Goal: Information Seeking & Learning: Understand process/instructions

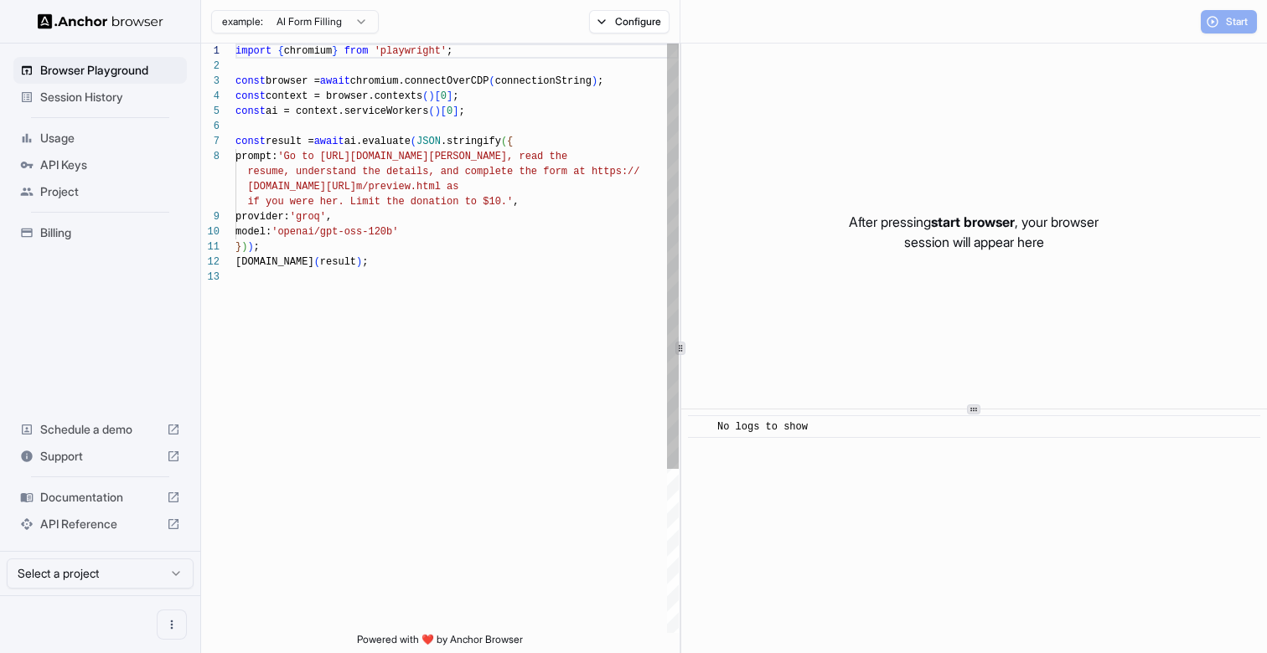
scroll to position [106, 0]
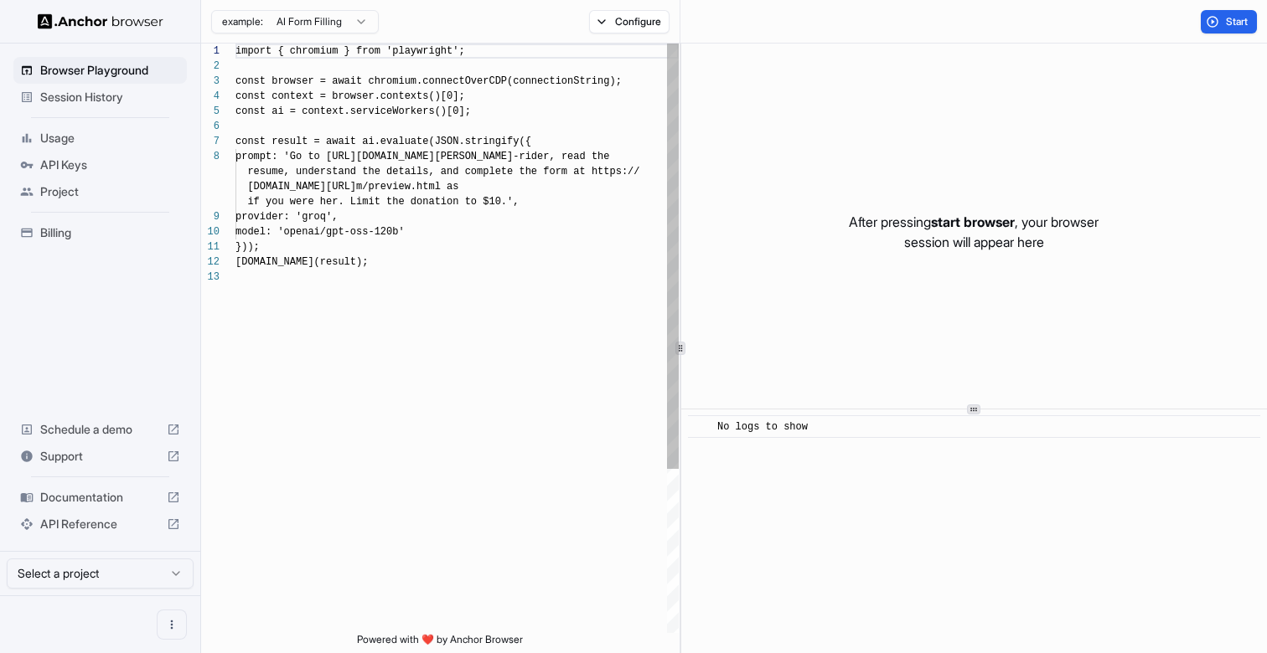
scroll to position [106, 0]
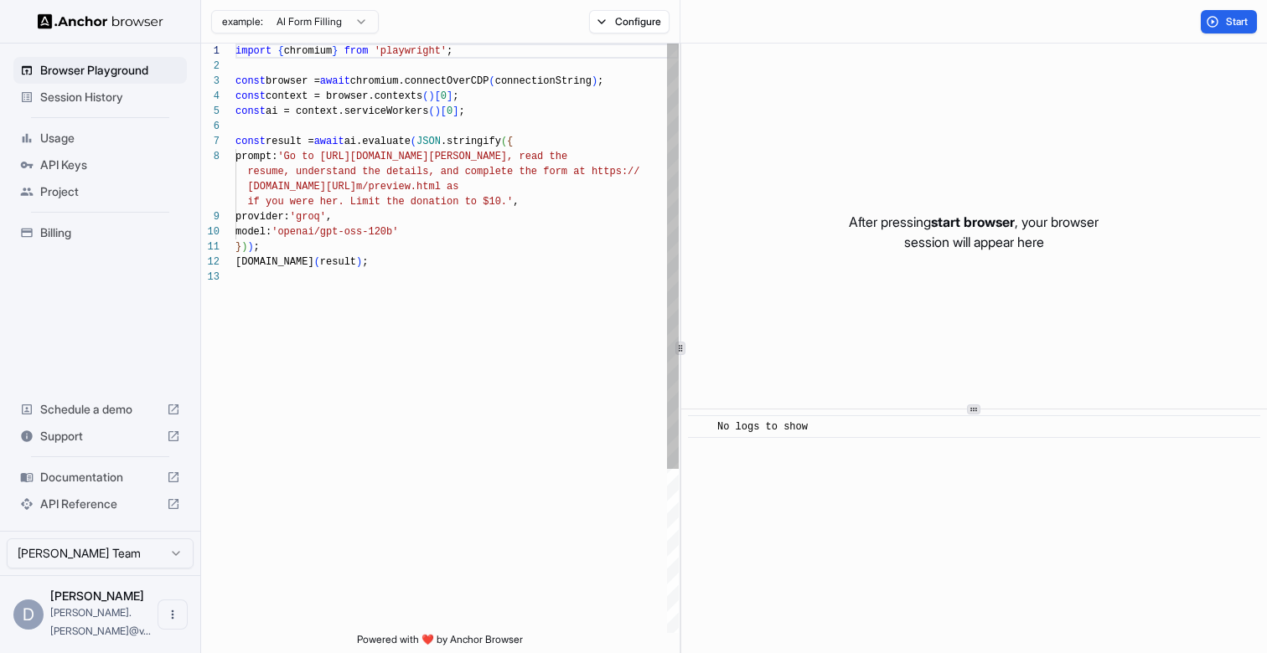
type textarea "**********"
click at [524, 320] on div "import { chromium } from 'playwright' ; const browser = await chromium.connectO…" at bounding box center [456, 452] width 443 height 816
click at [121, 486] on span "Documentation" at bounding box center [100, 477] width 120 height 17
click at [47, 166] on span "API Keys" at bounding box center [110, 165] width 140 height 17
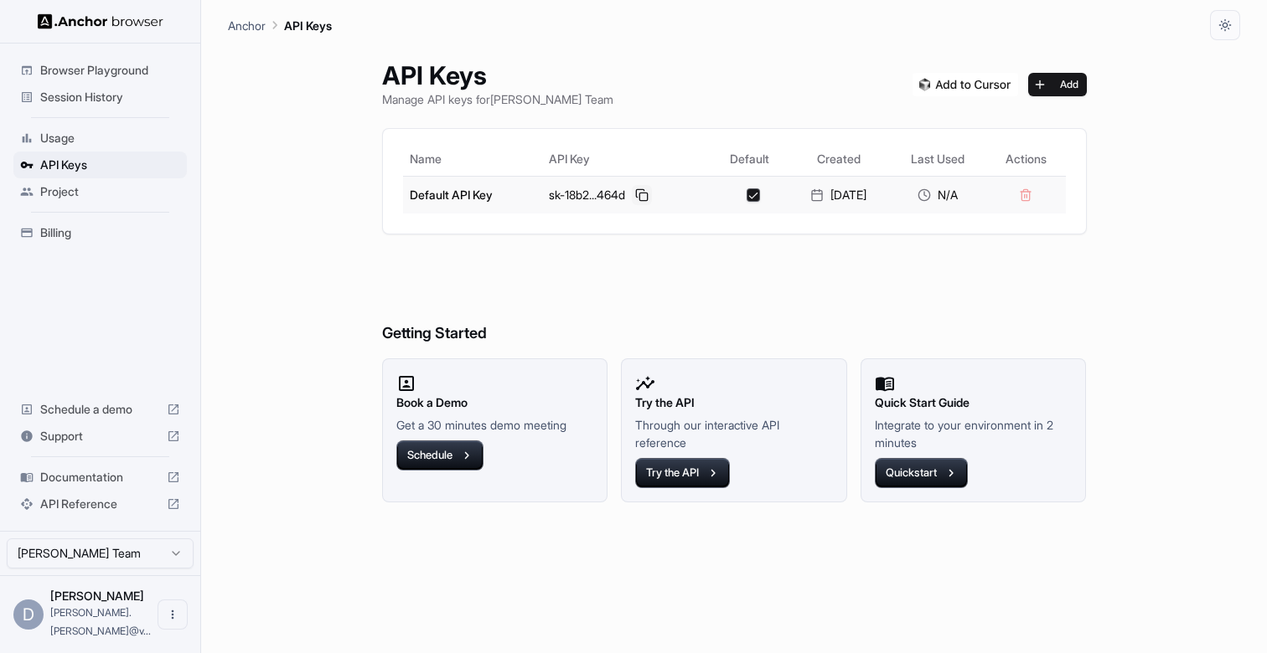
click at [638, 195] on button at bounding box center [642, 195] width 20 height 20
click at [632, 194] on button at bounding box center [642, 195] width 20 height 20
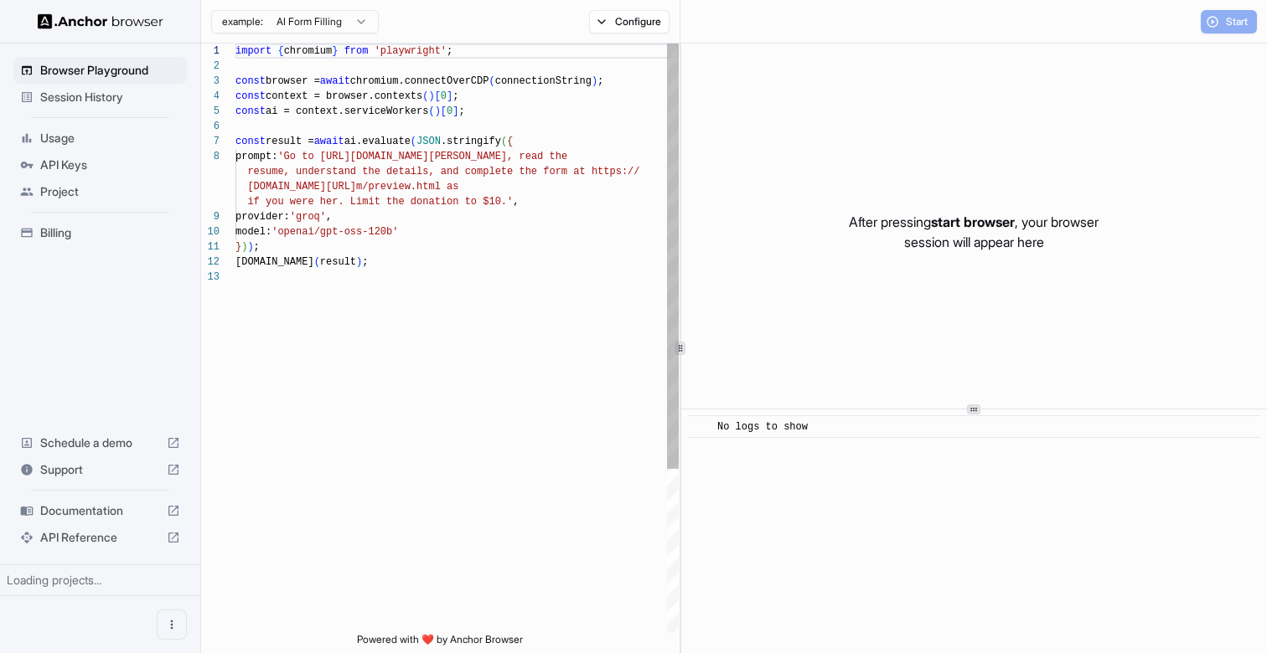
scroll to position [106, 0]
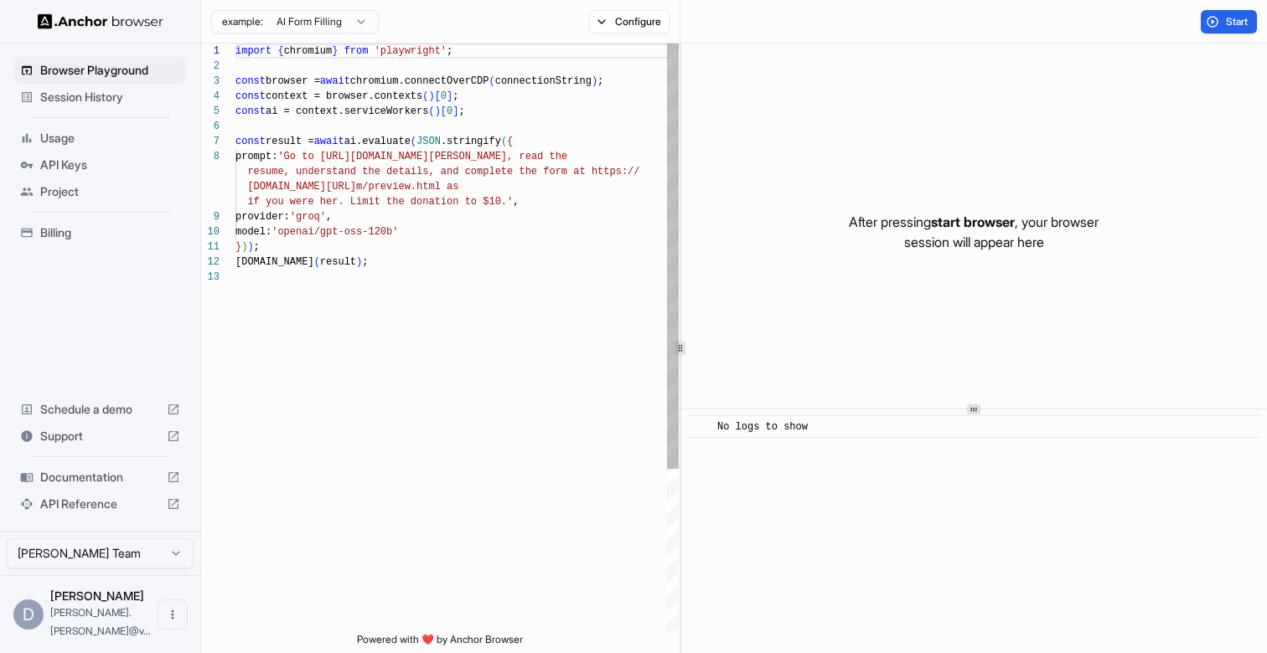
type textarea "**********"
click at [567, 287] on div "import { chromium } from 'playwright' ; const browser = await chromium.connectO…" at bounding box center [456, 452] width 443 height 816
click at [137, 513] on span "API Reference" at bounding box center [100, 504] width 120 height 17
click at [103, 96] on span "Session History" at bounding box center [110, 97] width 140 height 17
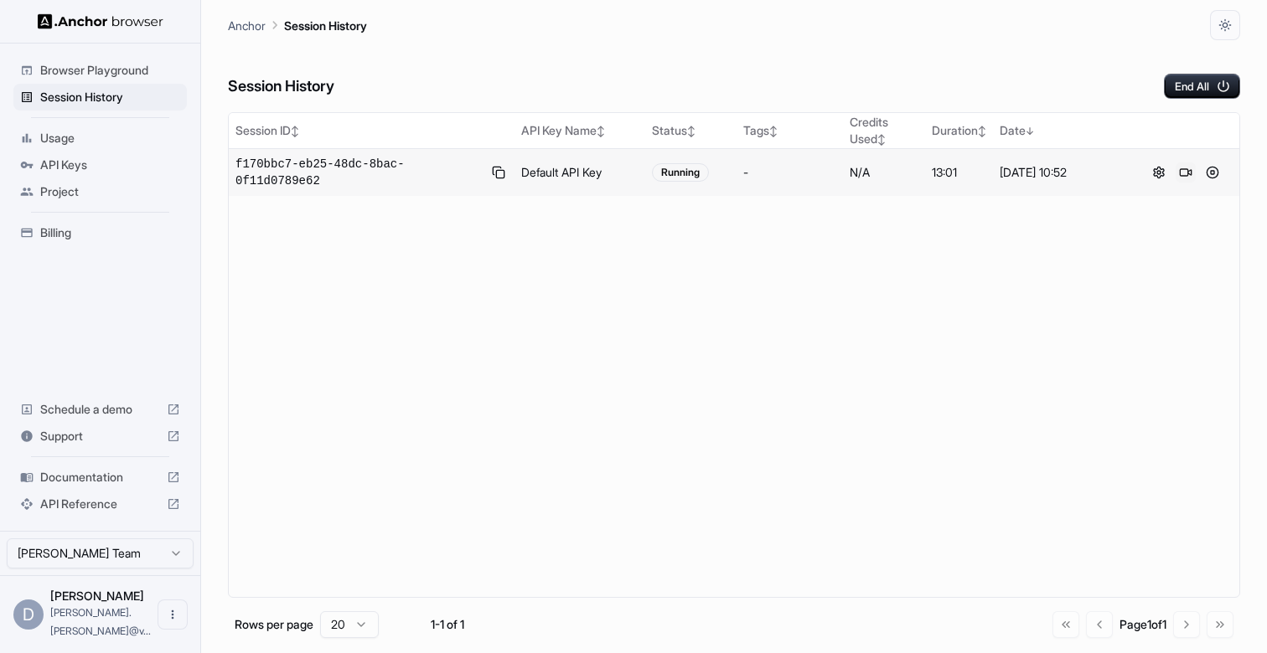
click at [1187, 168] on button at bounding box center [1185, 173] width 20 height 20
click at [1213, 171] on button at bounding box center [1212, 173] width 20 height 20
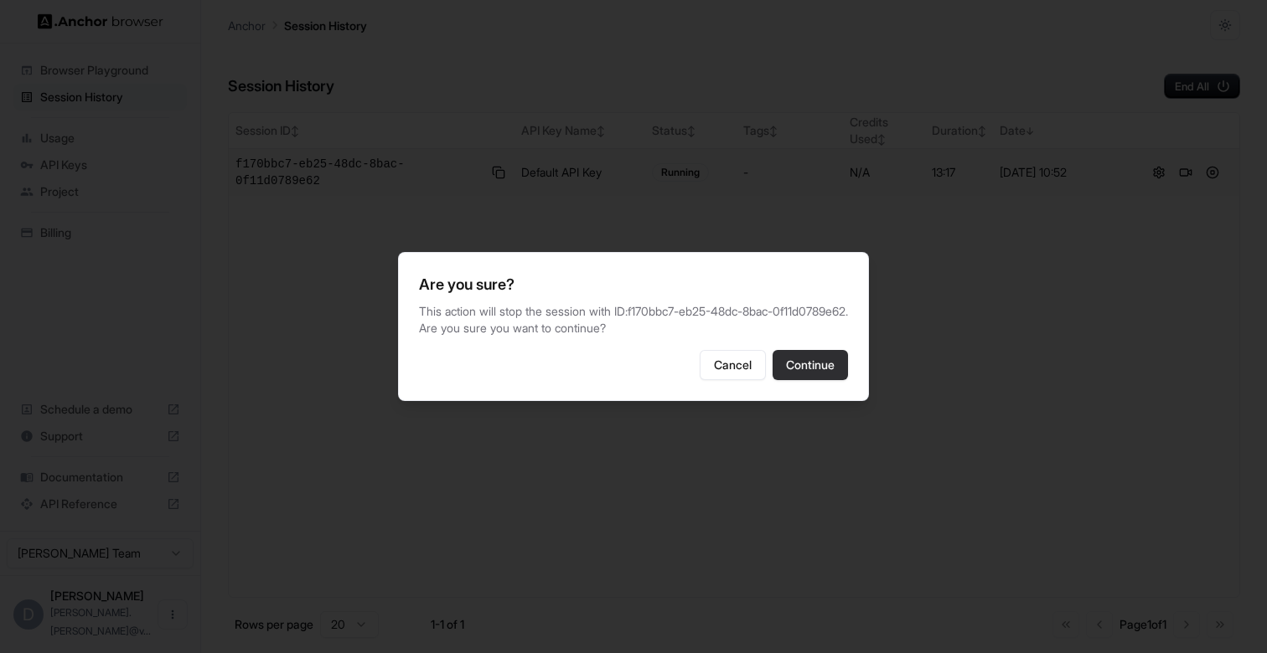
click at [806, 370] on button "Continue" at bounding box center [809, 365] width 75 height 30
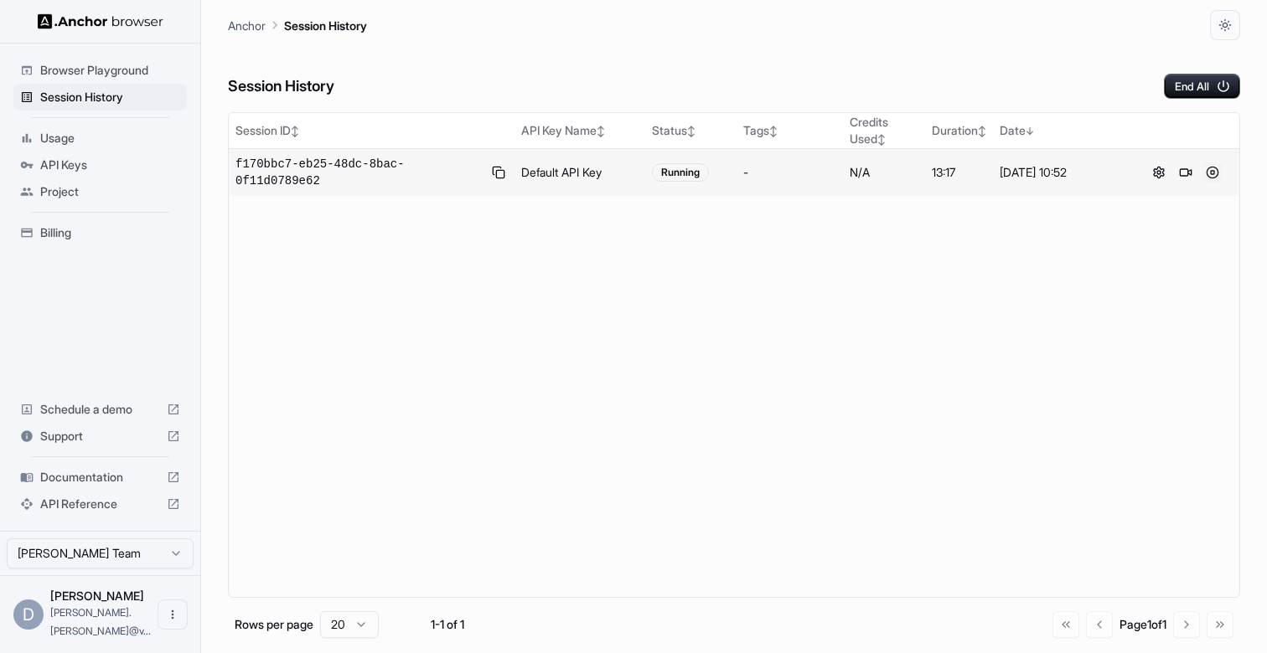
click at [1216, 173] on button at bounding box center [1212, 173] width 20 height 20
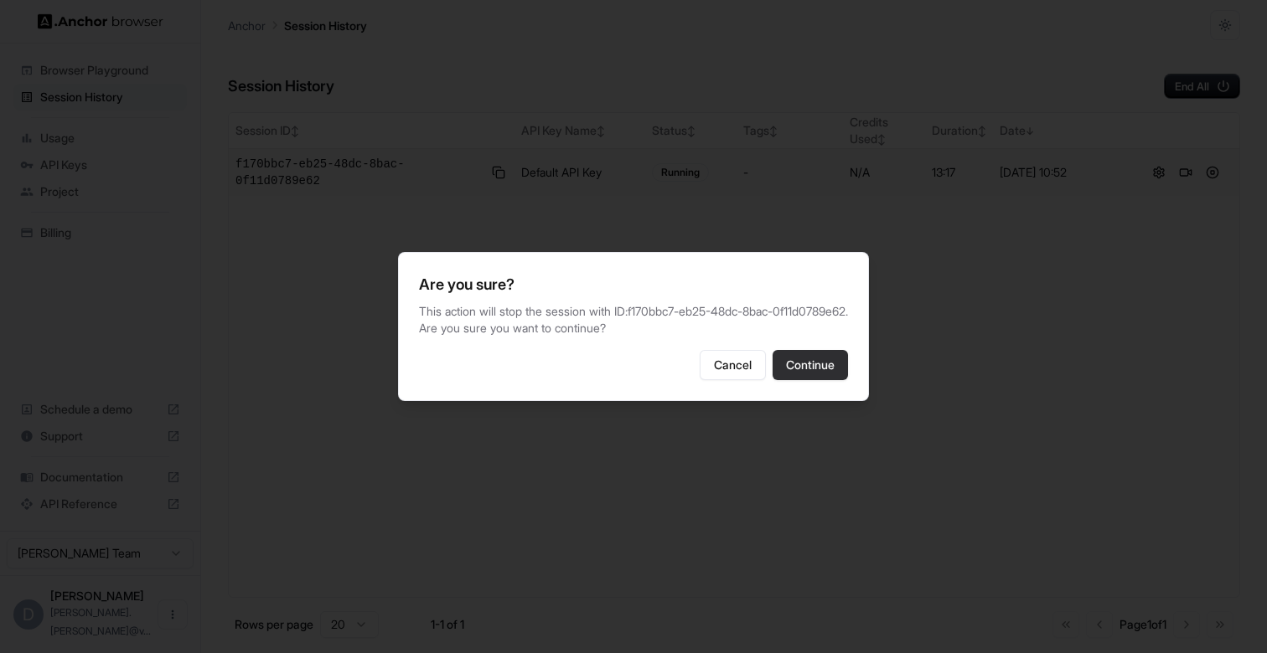
click at [796, 374] on button "Continue" at bounding box center [809, 365] width 75 height 30
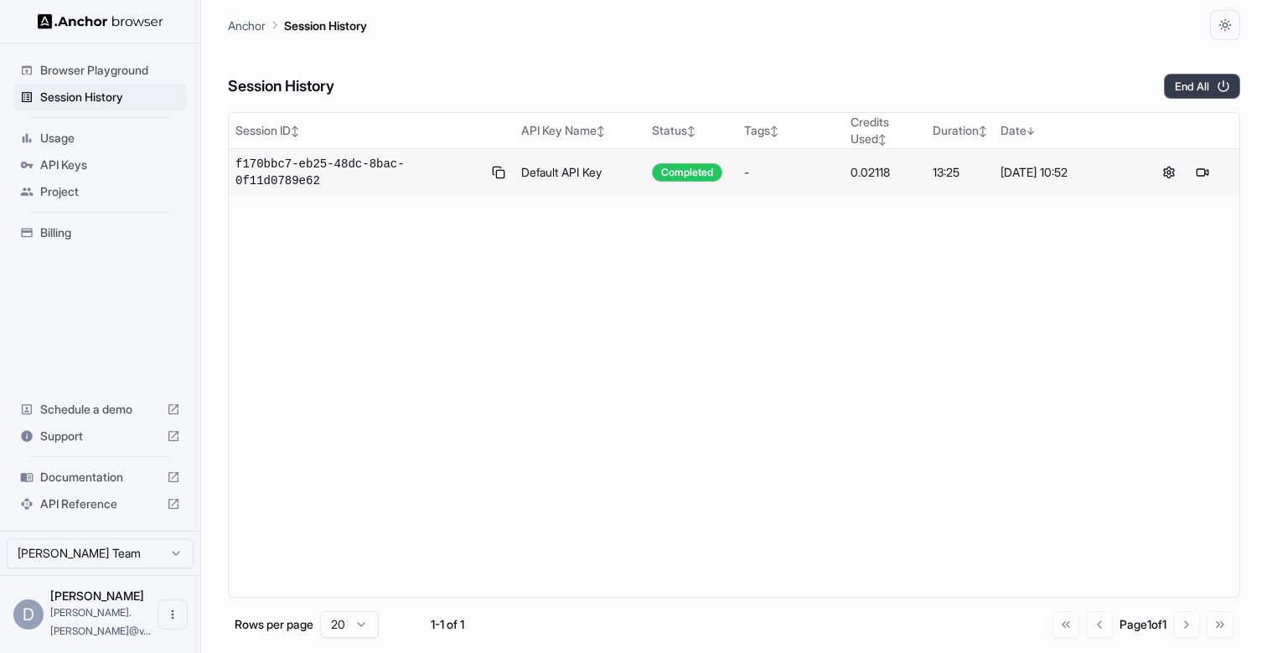
click at [1219, 80] on icon "button" at bounding box center [1223, 86] width 15 height 15
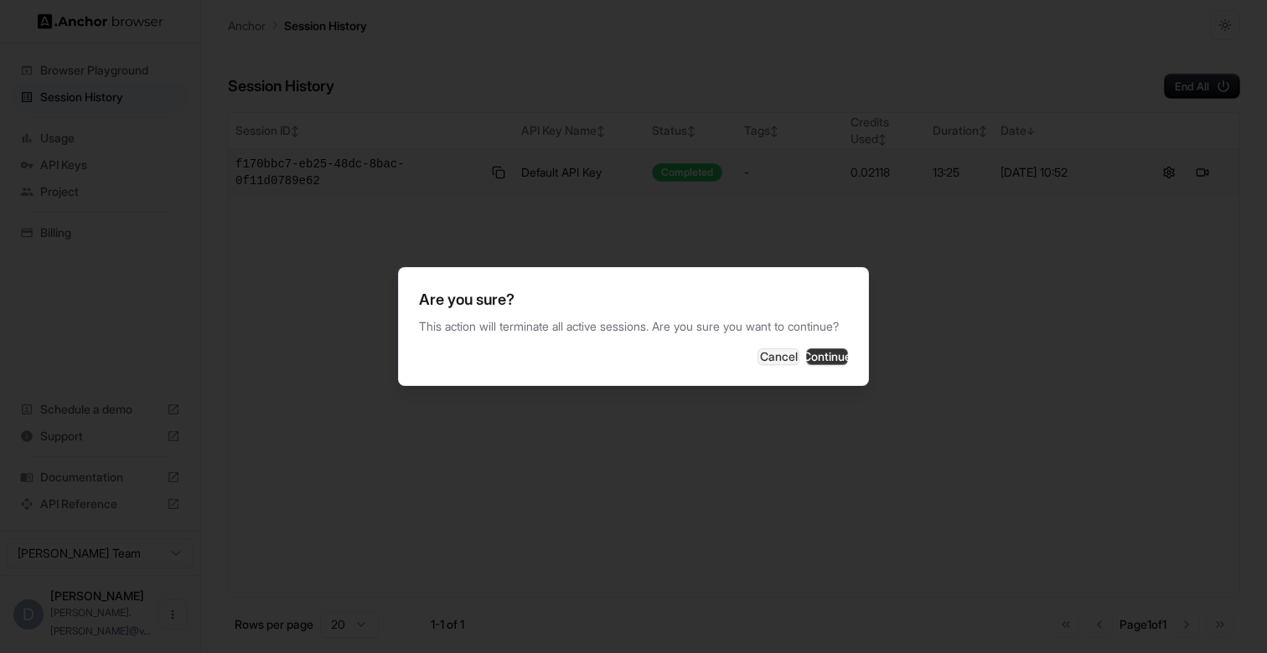
click at [817, 362] on button "Continue" at bounding box center [827, 357] width 42 height 17
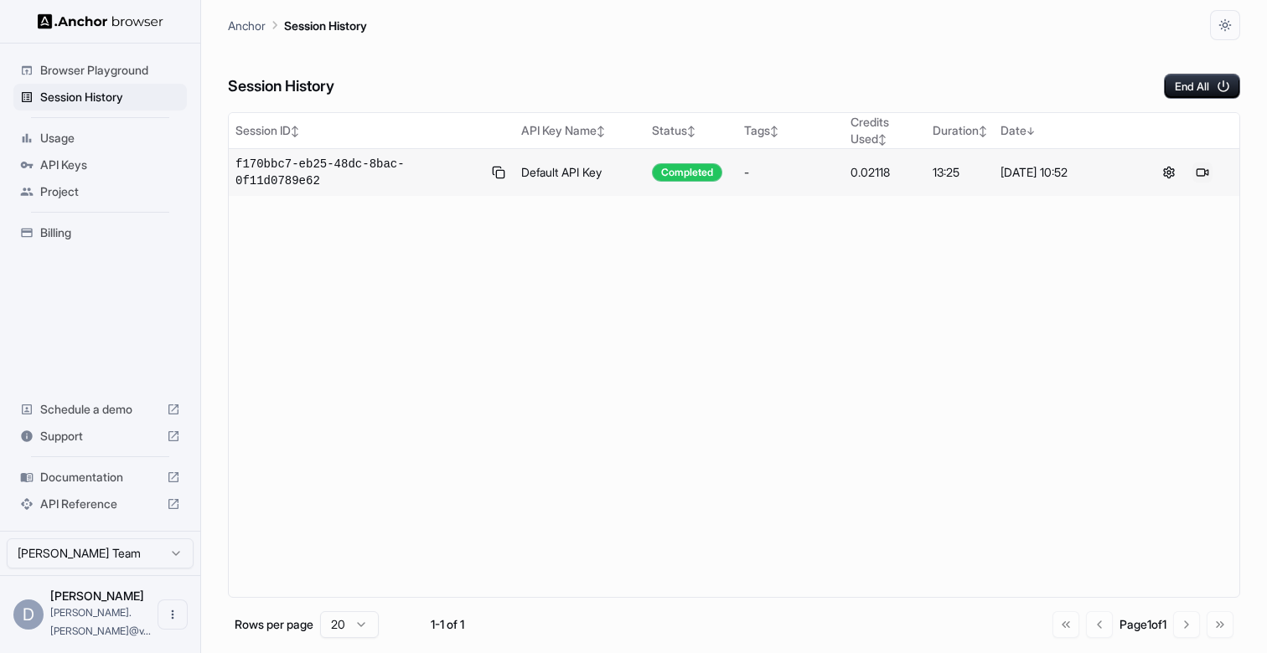
click at [1201, 169] on button at bounding box center [1202, 173] width 20 height 20
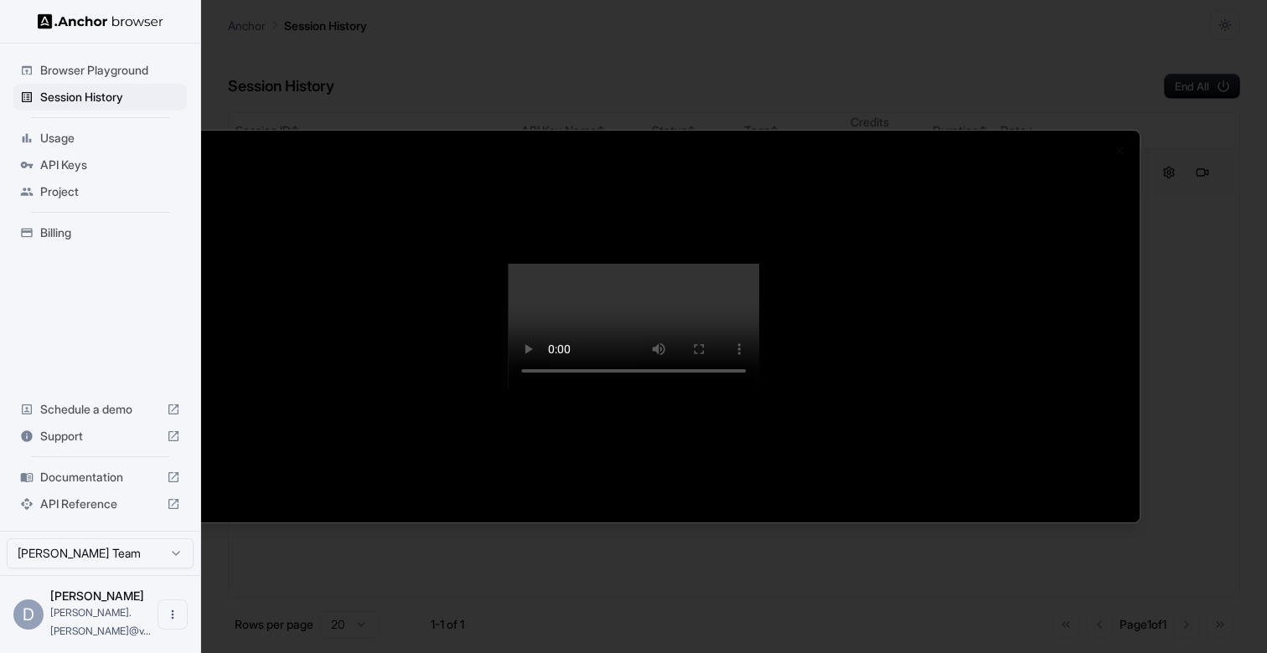
click at [1214, 204] on div at bounding box center [633, 326] width 1267 height 653
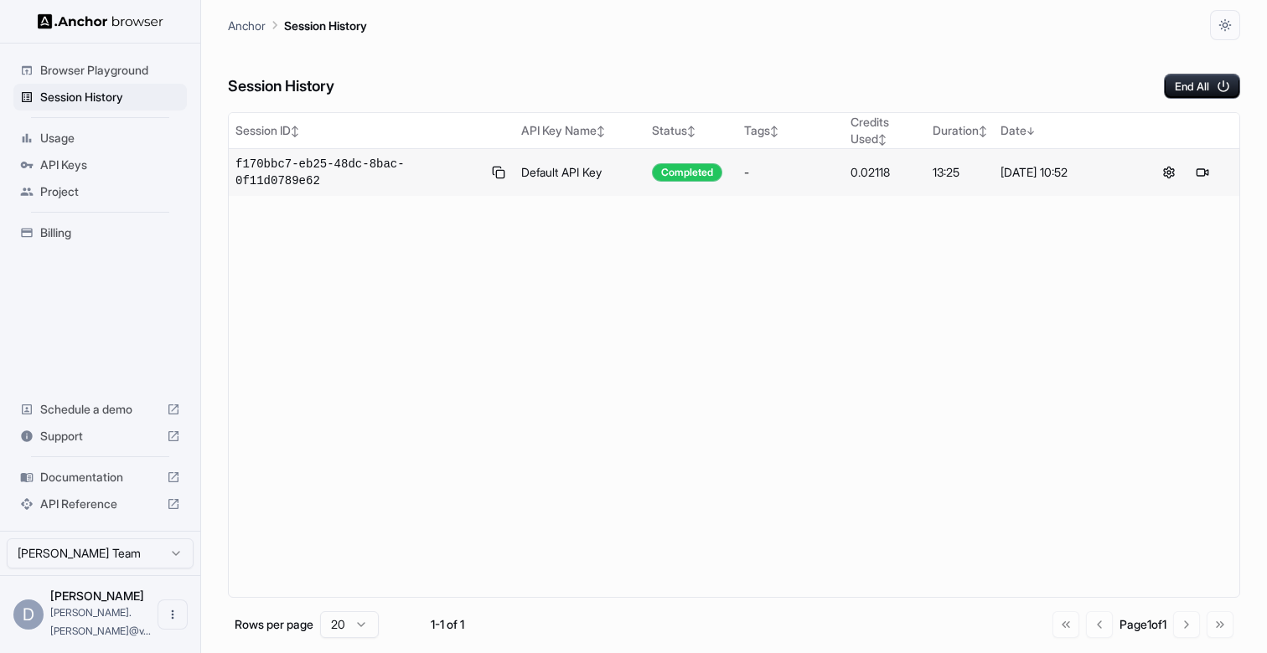
click at [79, 486] on span "Documentation" at bounding box center [100, 477] width 120 height 17
